Goal: Transaction & Acquisition: Register for event/course

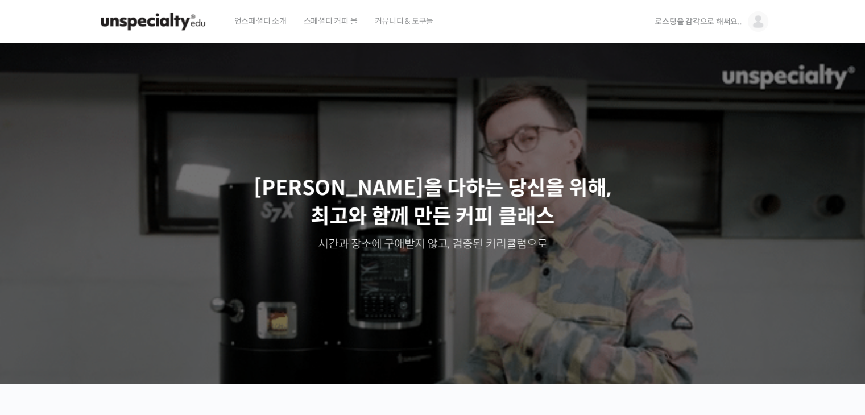
click at [501, 21] on div "언스페셜티 소개 스페셜티 커피 몰 커뮤니티 & 도구들" at bounding box center [434, 21] width 417 height 43
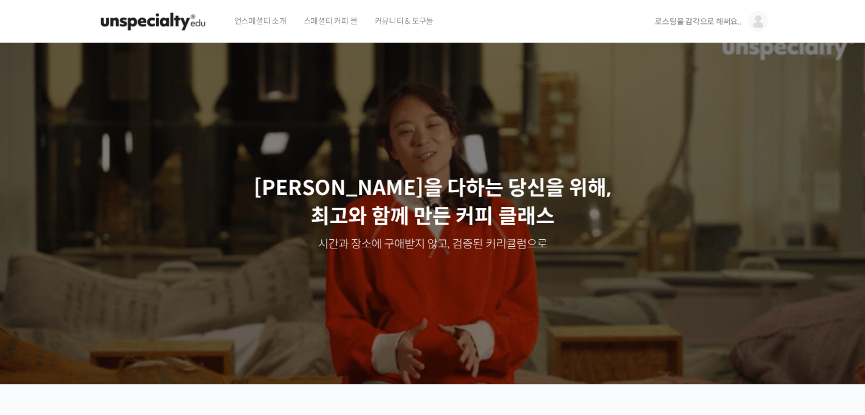
click at [282, 18] on span "언스페셜티 소개" at bounding box center [260, 20] width 52 height 43
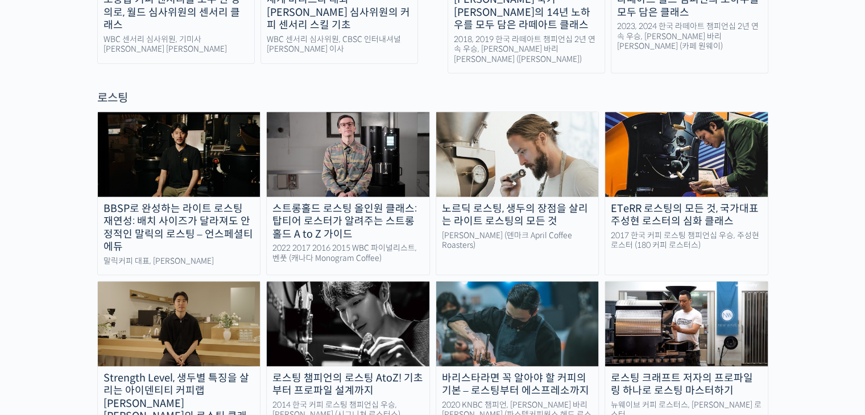
scroll to position [1023, 0]
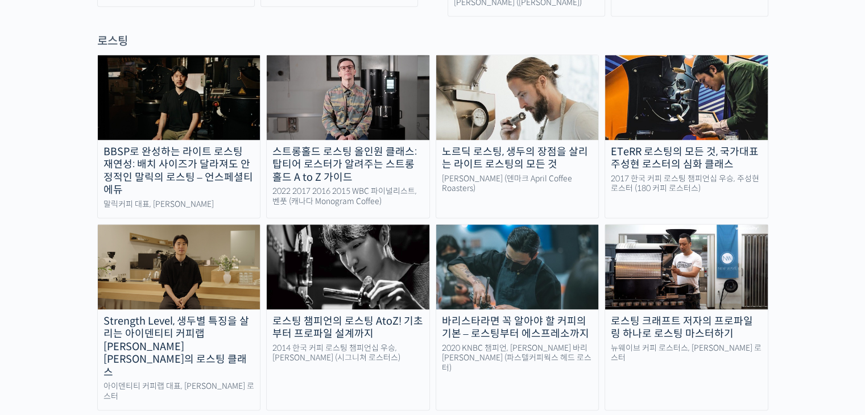
click at [437, 352] on div "BBSP로 완성하는 라이트 로스팅 재연성: 배치 사이즈가 달라져도 안정적인 말릭의 로스팅 – 언스페셜티 에듀 [PERSON_NAME] 대표, …" at bounding box center [432, 309] width 671 height 509
click at [441, 385] on div "BBSP로 완성하는 라이트 로스팅 재연성: 배치 사이즈가 달라져도 안정적인 말릭의 로스팅 – 언스페셜티 에듀 [PERSON_NAME] 대표, …" at bounding box center [432, 309] width 671 height 509
click at [340, 146] on div "스트롱홀드 로스팅 올인원 클래스: 탑티어 로스터가 알려주는 스트롱홀드 A to Z 가이드" at bounding box center [348, 165] width 163 height 39
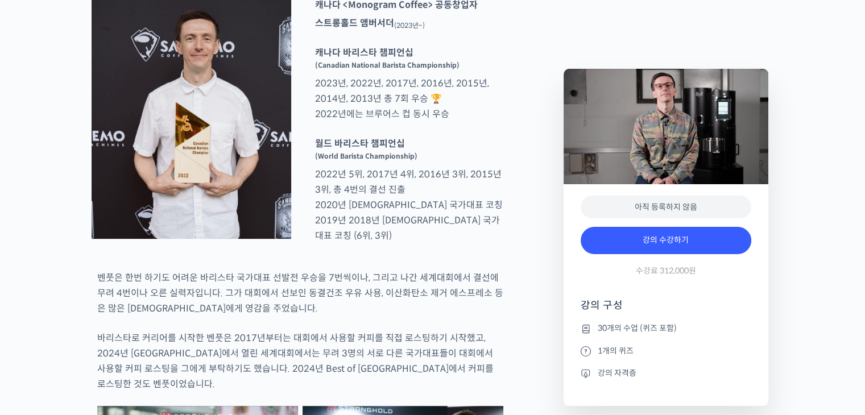
scroll to position [512, 0]
drag, startPoint x: 701, startPoint y: 273, endPoint x: 658, endPoint y: 271, distance: 43.3
click at [658, 271] on div "강의 수강하기 수강료 312,000원" at bounding box center [665, 254] width 171 height 66
click at [666, 279] on div "강의 수강하기 수강료 312,000원" at bounding box center [665, 254] width 171 height 66
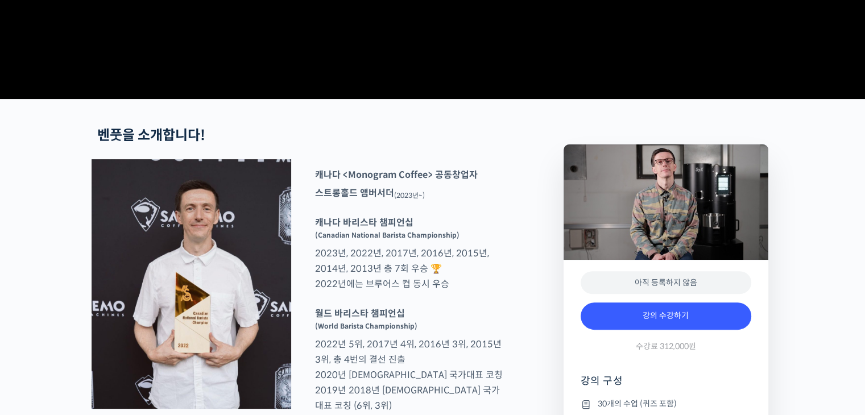
scroll to position [455, 0]
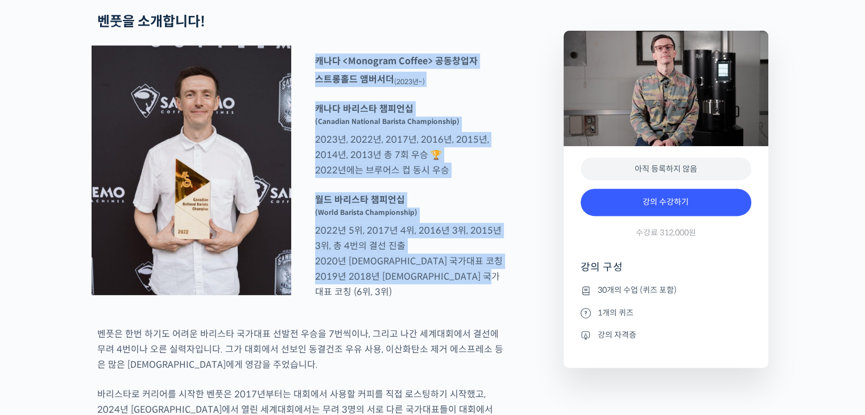
drag, startPoint x: 504, startPoint y: 325, endPoint x: 311, endPoint y: 102, distance: 294.6
click at [311, 102] on div "캐나다 <Monogram Coffee> 공동창업자 스트롱홀드 앰버서더 (2023년~) 캐나다 바리스타 챔피언십 (Canadian Nationa…" at bounding box center [409, 177] width 200 height 249
click at [416, 178] on p "캐나다 바리스타 챔피언십 (Canadian National Barista Championship) 2023년, 2022년, 2017년, 201…" at bounding box center [409, 139] width 200 height 77
drag, startPoint x: 313, startPoint y: 103, endPoint x: 507, endPoint y: 335, distance: 302.7
click at [507, 302] on div "캐나다 <Monogram Coffee> 공동창업자 스트롱홀드 앰버서더 (2023년~) 캐나다 바리스타 챔피언십 (Canadian Nationa…" at bounding box center [409, 177] width 200 height 249
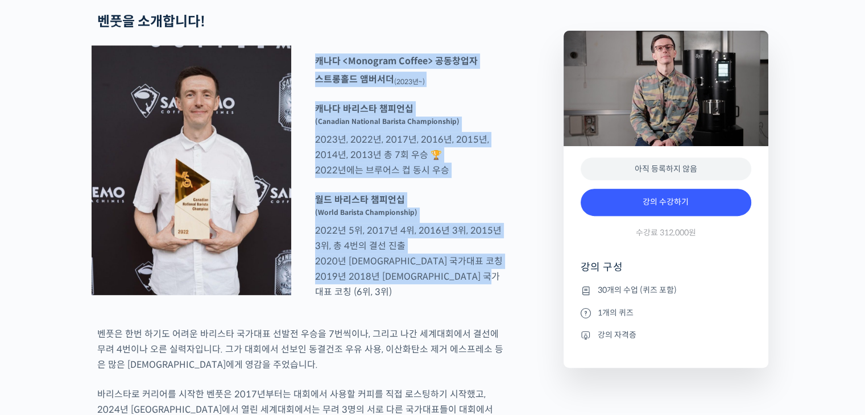
click at [507, 302] on div "캐나다 <Monogram Coffee> 공동창업자 스트롱홀드 앰버서더 (2023년~) 캐나다 바리스타 챔피언십 (Canadian Nationa…" at bounding box center [409, 177] width 200 height 249
drag, startPoint x: 509, startPoint y: 333, endPoint x: 312, endPoint y: 113, distance: 295.1
click at [421, 126] on sup "(Canadian National Barista Championship)" at bounding box center [387, 121] width 144 height 9
drag, startPoint x: 315, startPoint y: 110, endPoint x: 511, endPoint y: 337, distance: 299.5
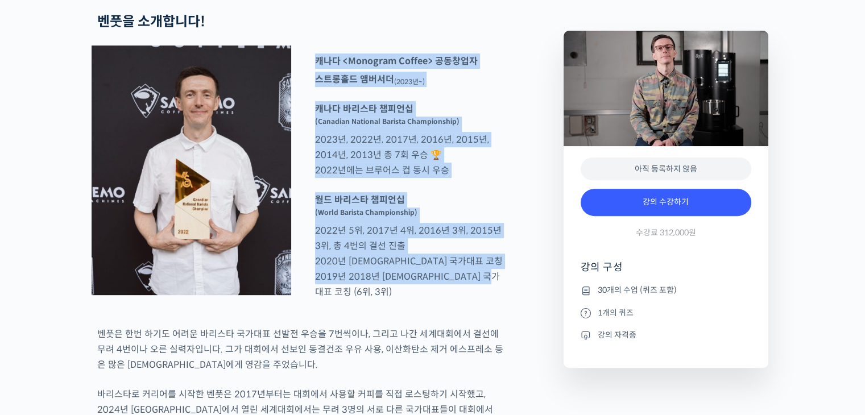
drag, startPoint x: 511, startPoint y: 332, endPoint x: 308, endPoint y: 115, distance: 296.4
click at [493, 178] on p "캐나다 바리스타 챔피언십 (Canadian National Barista Championship) 2023년, 2022년, 2017년, 201…" at bounding box center [409, 139] width 200 height 77
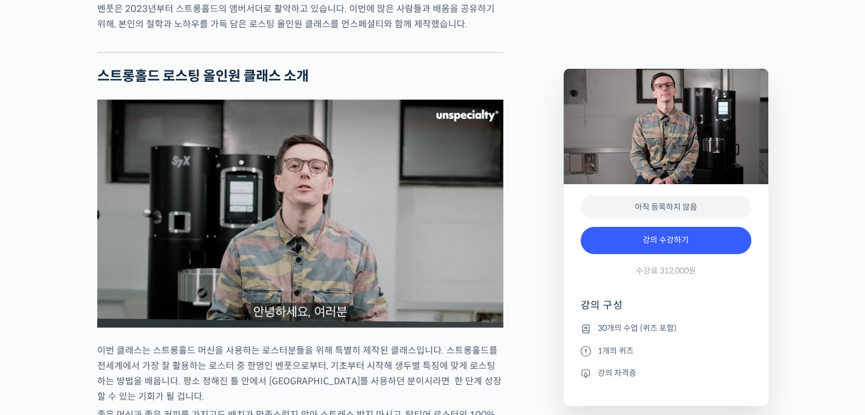
scroll to position [910, 0]
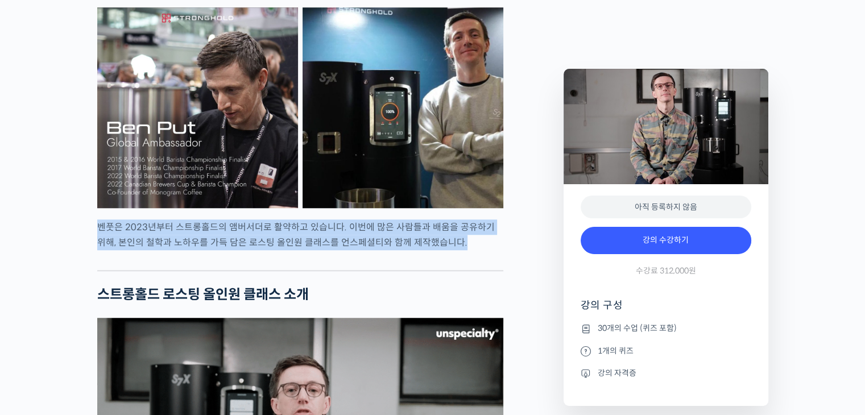
drag, startPoint x: 450, startPoint y: 275, endPoint x: 97, endPoint y: 255, distance: 353.6
click at [97, 250] on p "벤풋은 2023년부터 스트롱홀드의 앰버서더로 활약하고 있습니다. 이번에 많은 사람들과 배움을 공유하기 위해, 본인의 철학과 노하우를 가득 담은…" at bounding box center [300, 234] width 406 height 31
drag, startPoint x: 98, startPoint y: 255, endPoint x: 457, endPoint y: 269, distance: 359.0
click at [454, 250] on p "벤풋은 2023년부터 스트롱홀드의 앰버서더로 활약하고 있습니다. 이번에 많은 사람들과 배움을 공유하기 위해, 본인의 철학과 노하우를 가득 담은…" at bounding box center [300, 234] width 406 height 31
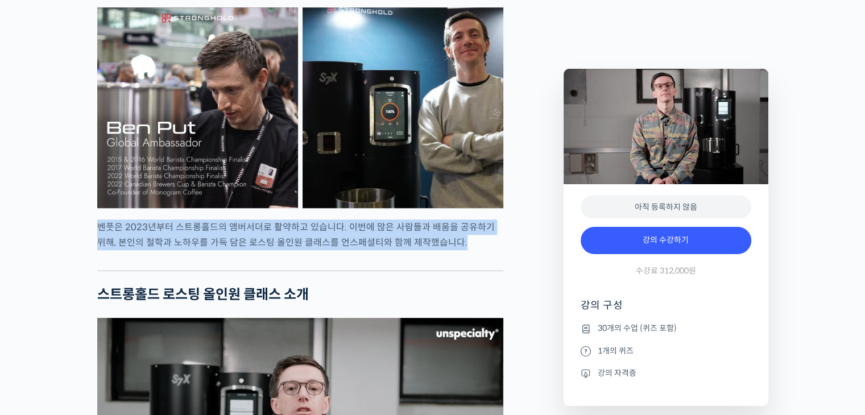
click at [468, 250] on p "벤풋은 2023년부터 스트롱홀드의 앰버서더로 활약하고 있습니다. 이번에 많은 사람들과 배움을 공유하기 위해, 본인의 철학과 노하우를 가득 담은…" at bounding box center [300, 234] width 406 height 31
drag, startPoint x: 468, startPoint y: 267, endPoint x: 97, endPoint y: 255, distance: 372.0
click at [97, 250] on p "벤풋은 2023년부터 스트롱홀드의 앰버서더로 활약하고 있습니다. 이번에 많은 사람들과 배움을 공유하기 위해, 본인의 철학과 노하우를 가득 담은…" at bounding box center [300, 234] width 406 height 31
click at [236, 270] on div at bounding box center [300, 261] width 406 height 17
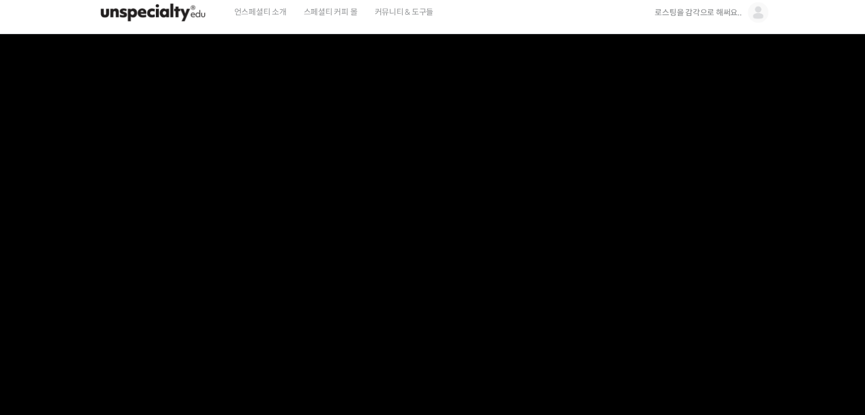
scroll to position [0, 0]
